Goal: Communication & Community: Participate in discussion

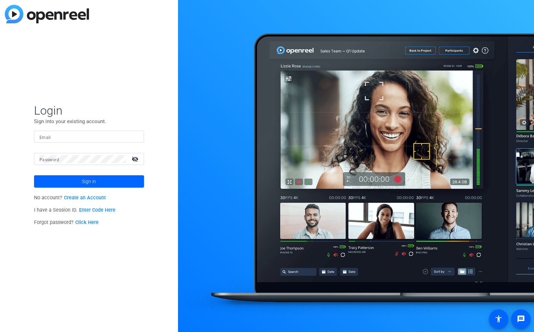
click at [78, 141] on div at bounding box center [88, 137] width 99 height 12
type input "jim@flyingmonkeysmedia.com"
click at [34, 175] on button "Sign in" at bounding box center [89, 181] width 110 height 12
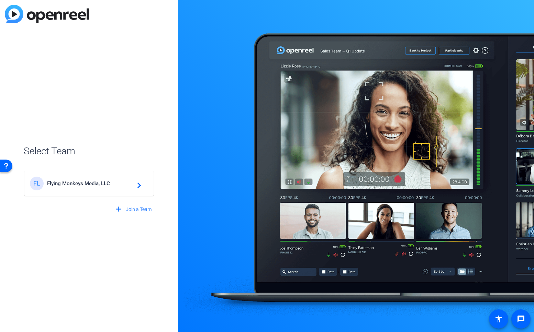
click at [65, 175] on mat-card-content "FL Flying Monkeys Media, LLC navigate_next" at bounding box center [88, 183] width 129 height 25
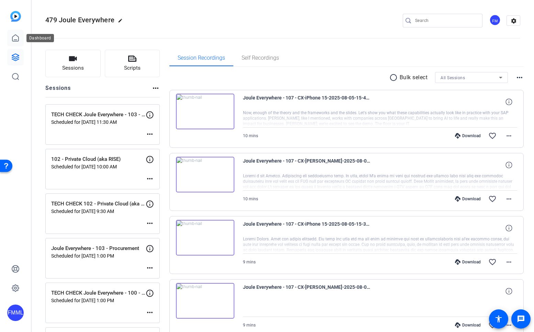
click at [14, 39] on icon at bounding box center [15, 38] width 8 height 8
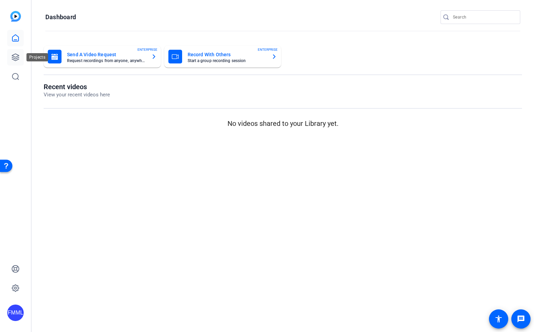
click at [14, 51] on link at bounding box center [15, 57] width 16 height 16
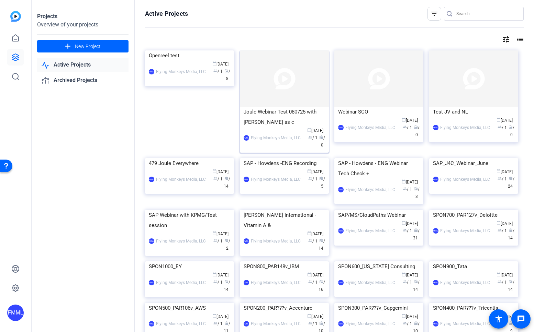
click at [283, 118] on div "Joule Webinar Test 080725 with Jess as c" at bounding box center [283, 117] width 81 height 21
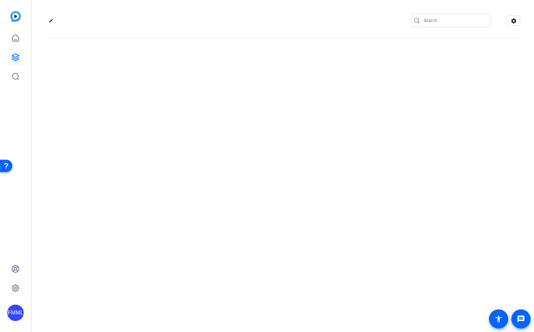
click at [283, 118] on div "edit settings" at bounding box center [283, 166] width 502 height 332
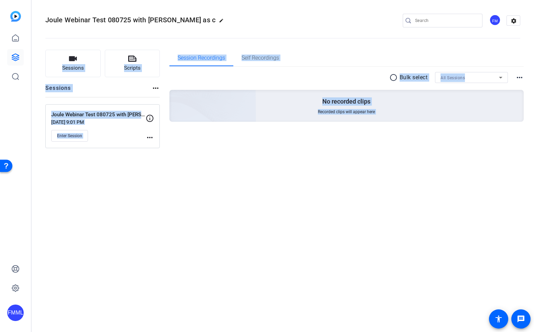
click at [265, 225] on div "Joule Webinar Test 080725 with Jess as c edit FM settings Sessions Scripts Sess…" at bounding box center [283, 166] width 502 height 332
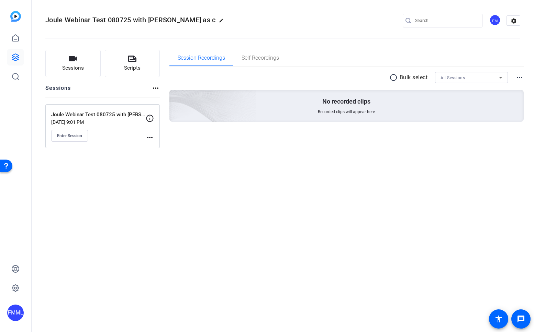
click at [134, 181] on div "Joule Webinar Test 080725 with Jess as c edit FM settings Sessions Scripts Sess…" at bounding box center [283, 166] width 502 height 332
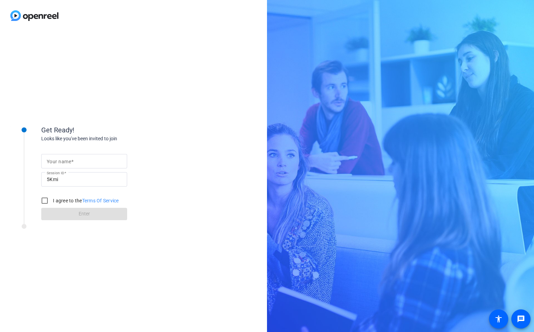
click at [80, 157] on div at bounding box center [84, 161] width 75 height 14
click at [79, 159] on input "Your name" at bounding box center [84, 161] width 75 height 8
type input "Mike I."
click at [46, 198] on input "I agree to the Terms Of Service" at bounding box center [45, 201] width 14 height 14
checkbox input "true"
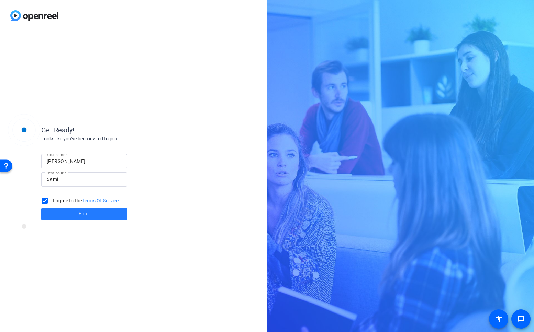
click at [60, 215] on span at bounding box center [84, 214] width 86 height 16
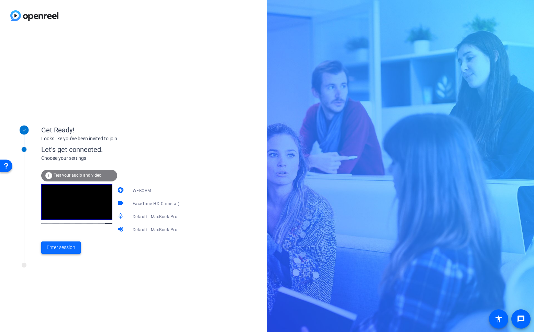
click at [57, 245] on span "Enter session" at bounding box center [61, 247] width 28 height 7
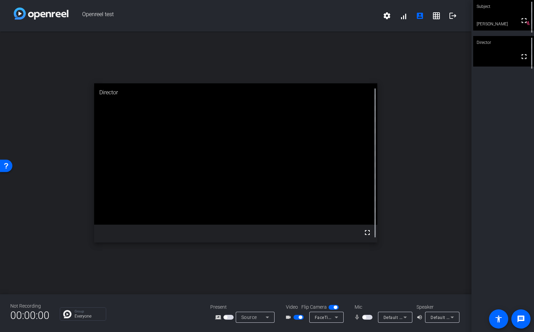
click at [369, 318] on span "button" at bounding box center [367, 317] width 10 height 5
click at [388, 17] on mat-icon "settings" at bounding box center [386, 16] width 8 height 8
click at [411, 112] on div at bounding box center [267, 166] width 534 height 332
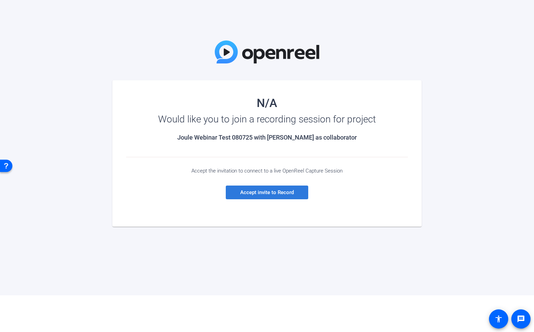
click at [256, 194] on span "Accept invite to Record" at bounding box center [267, 193] width 54 height 6
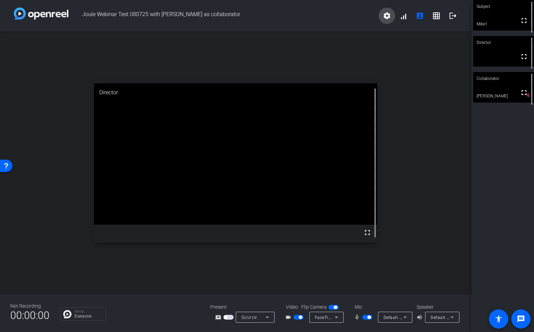
click at [389, 16] on mat-icon "settings" at bounding box center [386, 16] width 8 height 8
click at [389, 16] on div at bounding box center [267, 166] width 534 height 332
click at [415, 60] on div "open_in_new Director fullscreen" at bounding box center [235, 163] width 471 height 263
click at [443, 210] on div "open_in_new Director fullscreen" at bounding box center [235, 163] width 471 height 263
click at [427, 170] on div "open_in_new Director fullscreen" at bounding box center [235, 163] width 471 height 263
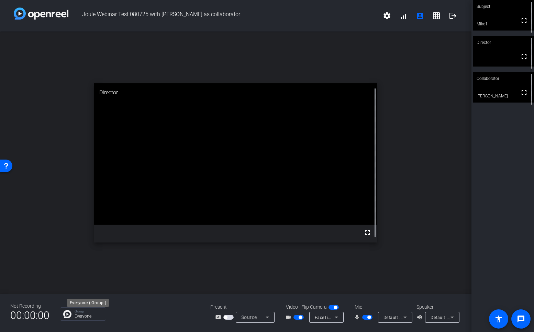
click at [83, 312] on p "Group" at bounding box center [88, 311] width 28 height 3
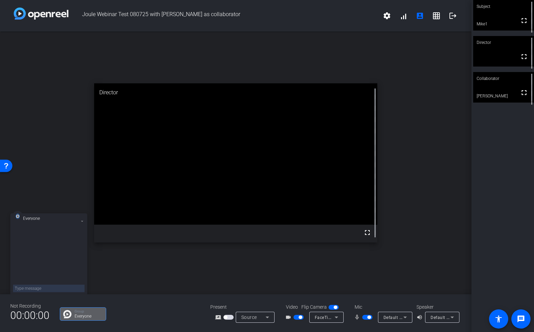
click at [36, 291] on textarea at bounding box center [48, 289] width 71 height 8
type textarea "I do!"
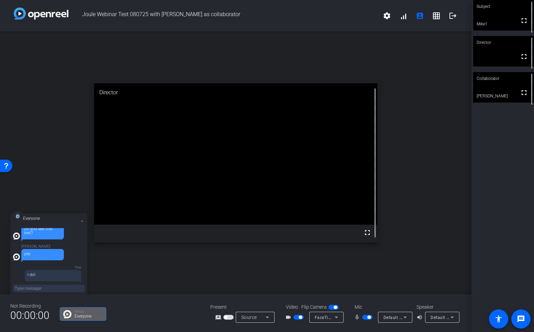
click at [493, 88] on video at bounding box center [503, 87] width 61 height 31
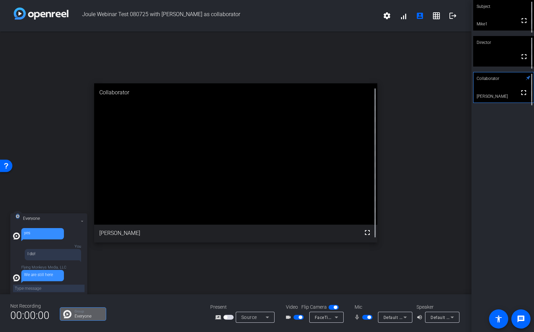
click at [526, 81] on div "Collaborator" at bounding box center [503, 78] width 61 height 13
click at [494, 161] on div "Subject fullscreen Mike1 Director fullscreen Collaborator fullscreen Jess Kondr…" at bounding box center [502, 166] width 62 height 332
click at [482, 186] on div "Subject fullscreen Mike1 Director fullscreen Collaborator fullscreen Jess Kondr…" at bounding box center [502, 166] width 62 height 332
click at [452, 206] on div "open_in_new Director fullscreen" at bounding box center [235, 163] width 471 height 263
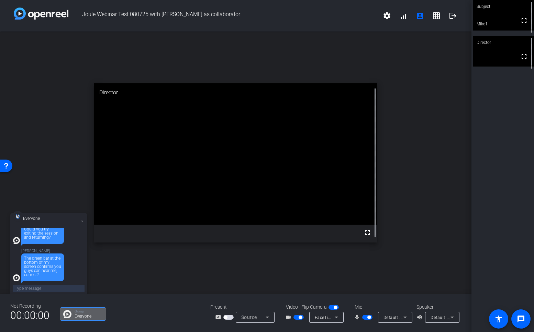
scroll to position [117, 0]
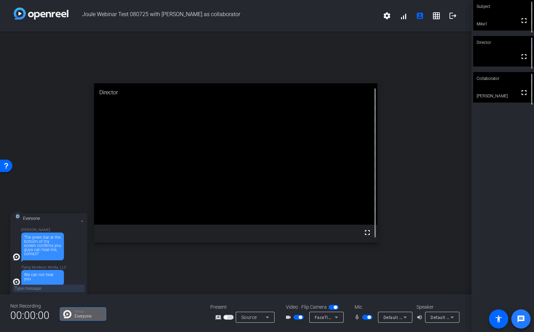
click at [521, 319] on mat-icon "message" at bounding box center [520, 319] width 8 height 8
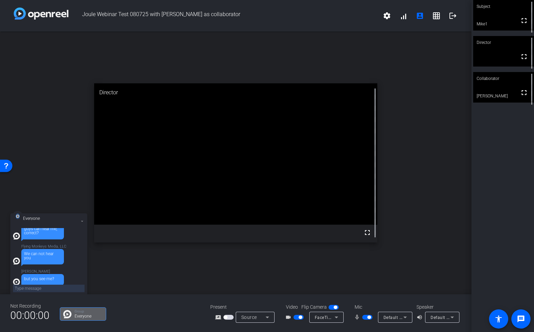
click at [46, 287] on textarea at bounding box center [48, 289] width 71 height 8
paste textarea "https://urldefense.proofpoint.com/v2/url?u=https-3A__capture.openreel.com_subje…"
type textarea "Jess, please copy this link -- I'll share it in Teams as well -- and please try…"
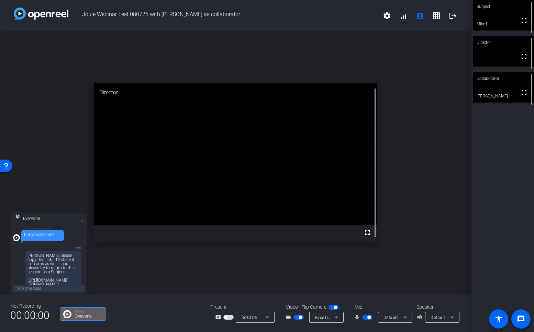
scroll to position [287, 0]
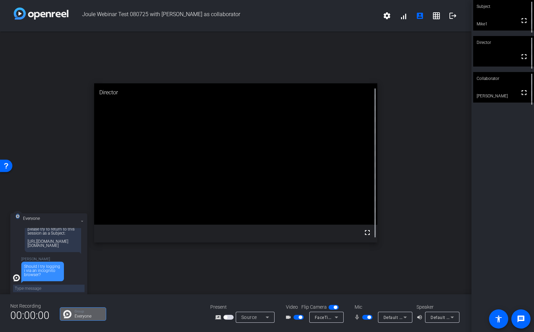
click at [44, 287] on textarea at bounding box center [48, 289] width 71 height 8
type textarea "You could try that as well, but"
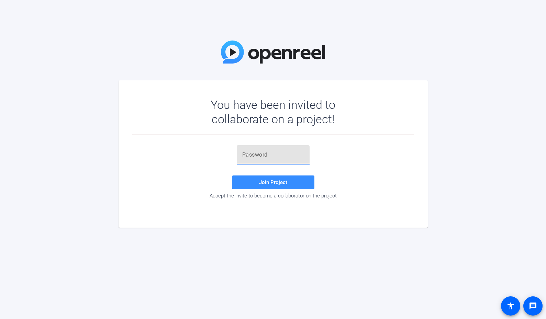
click at [257, 151] on input "text" at bounding box center [273, 155] width 62 height 8
paste input "W%nf8z"
type input "W%nf8z"
click at [267, 184] on span "Join Project" at bounding box center [273, 182] width 28 height 6
click at [276, 155] on input "W%nf8z" at bounding box center [273, 155] width 62 height 8
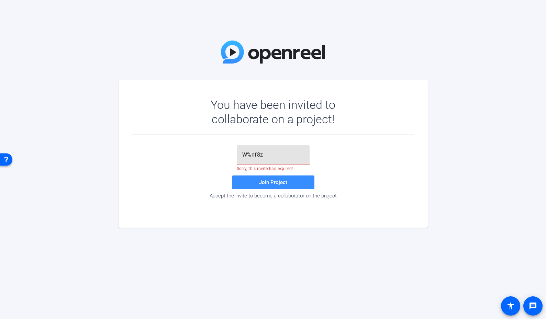
click at [276, 155] on input "W%nf8z" at bounding box center [273, 155] width 62 height 8
click at [252, 161] on div at bounding box center [273, 154] width 62 height 19
paste input "W%nf8z"
type input "W%nf8z"
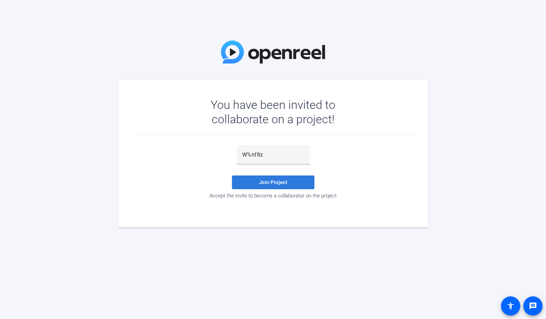
click at [266, 185] on span "Join Project" at bounding box center [273, 182] width 28 height 6
